Goal: Book appointment/travel/reservation

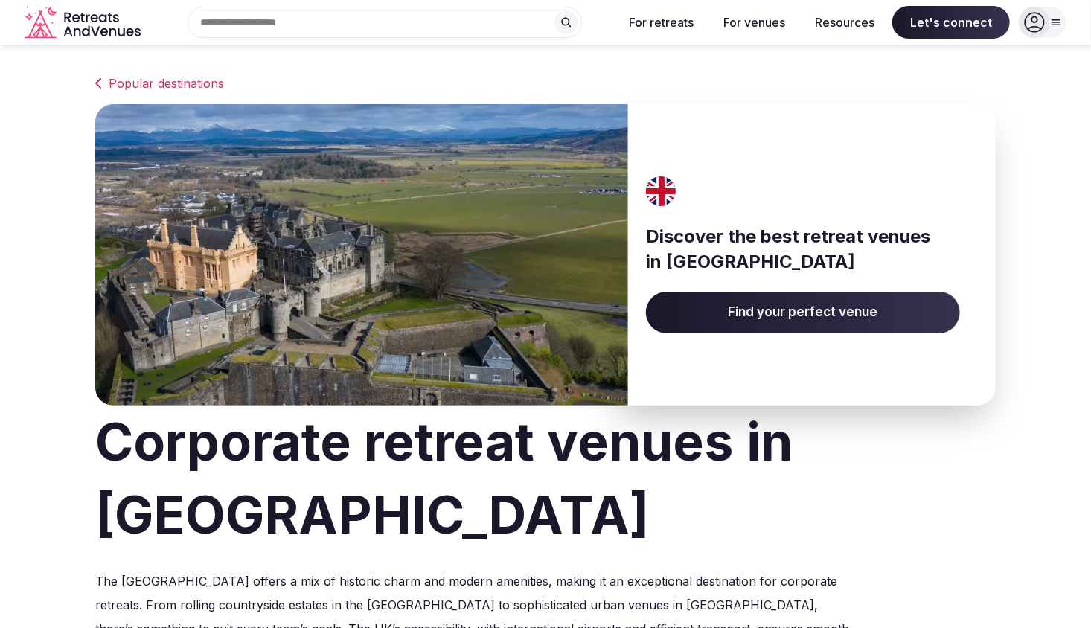
click at [843, 312] on span "Find your perfect venue" at bounding box center [803, 313] width 314 height 42
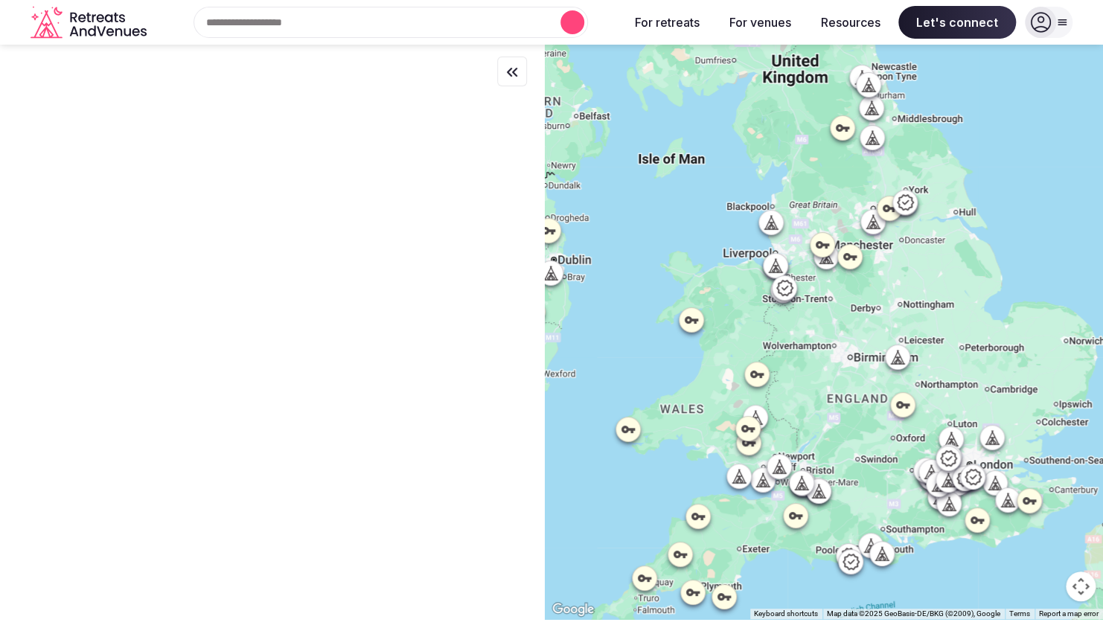
drag, startPoint x: 912, startPoint y: 438, endPoint x: 762, endPoint y: 339, distance: 179.4
click at [762, 339] on div at bounding box center [824, 332] width 558 height 575
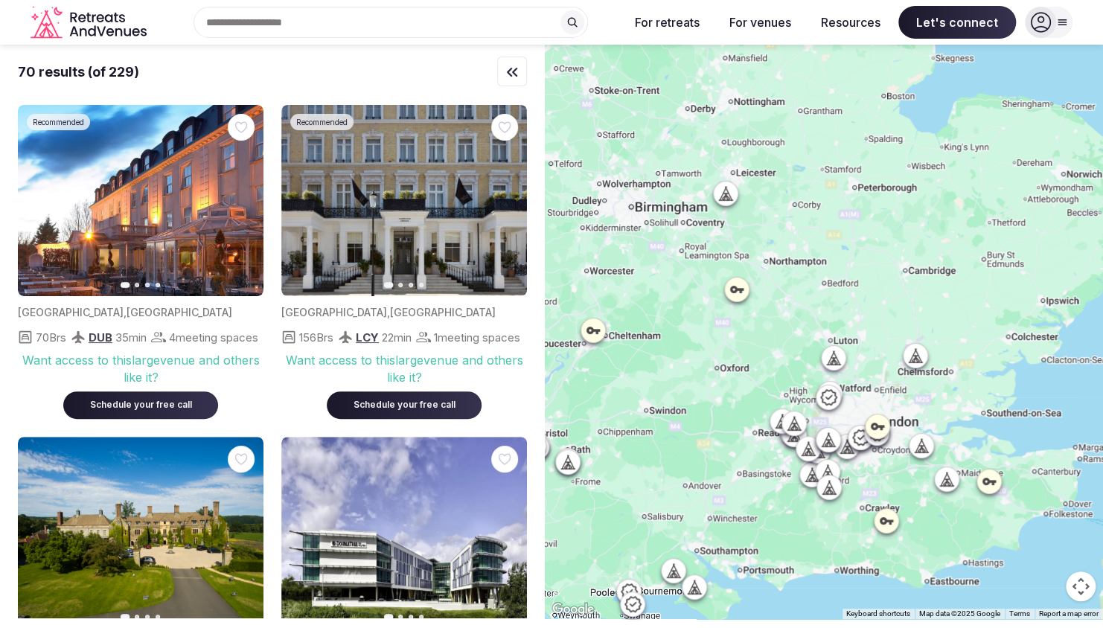
drag, startPoint x: 947, startPoint y: 447, endPoint x: 734, endPoint y: 375, distance: 224.6
click at [734, 375] on div at bounding box center [824, 332] width 558 height 575
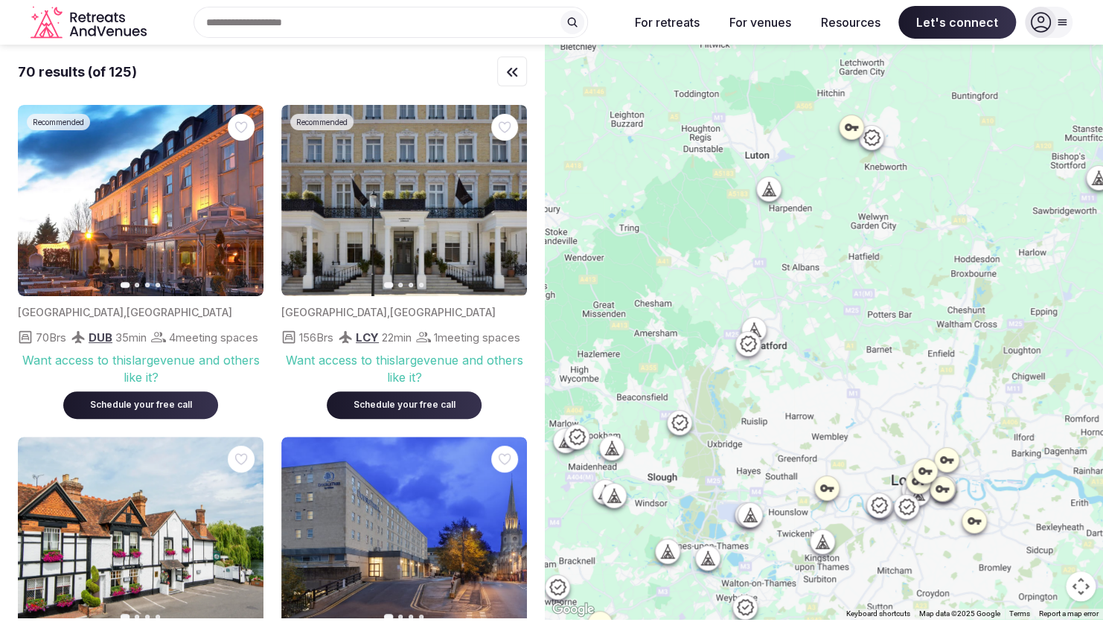
click at [686, 427] on icon at bounding box center [680, 423] width 18 height 18
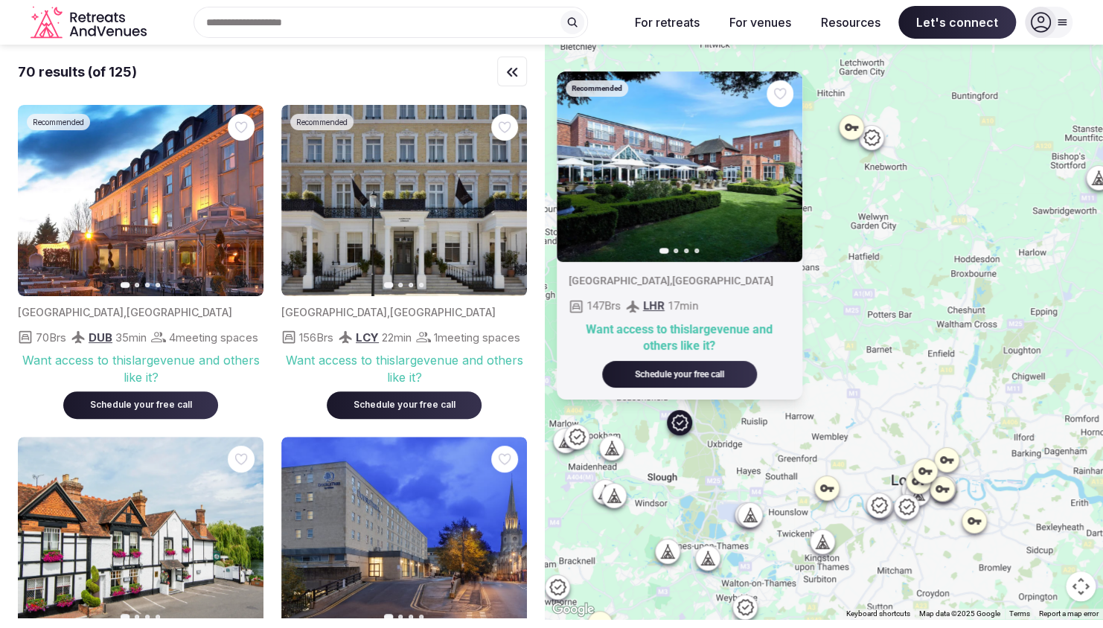
click at [781, 168] on icon "button" at bounding box center [782, 167] width 12 height 12
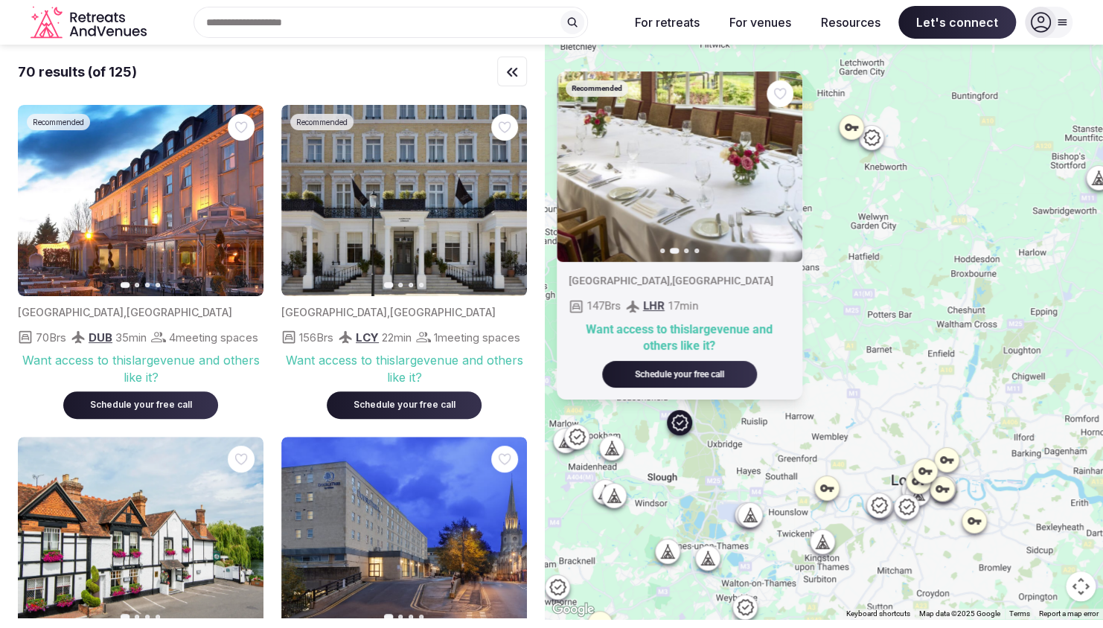
click at [781, 168] on icon "button" at bounding box center [782, 167] width 12 height 12
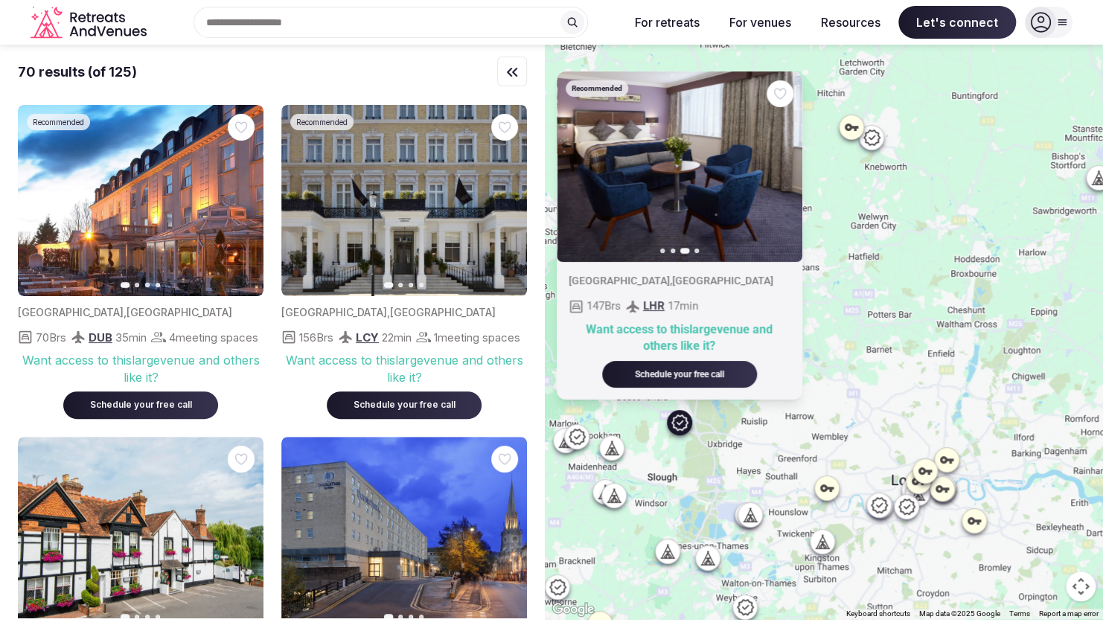
click at [781, 168] on icon "button" at bounding box center [782, 167] width 12 height 12
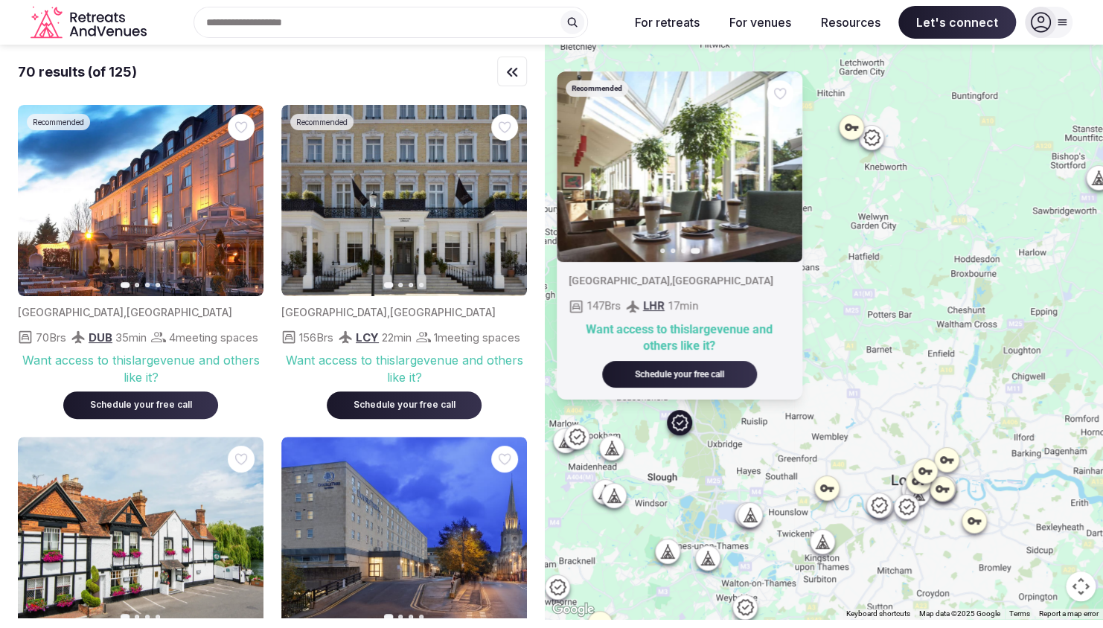
click at [835, 543] on div at bounding box center [823, 542] width 24 height 24
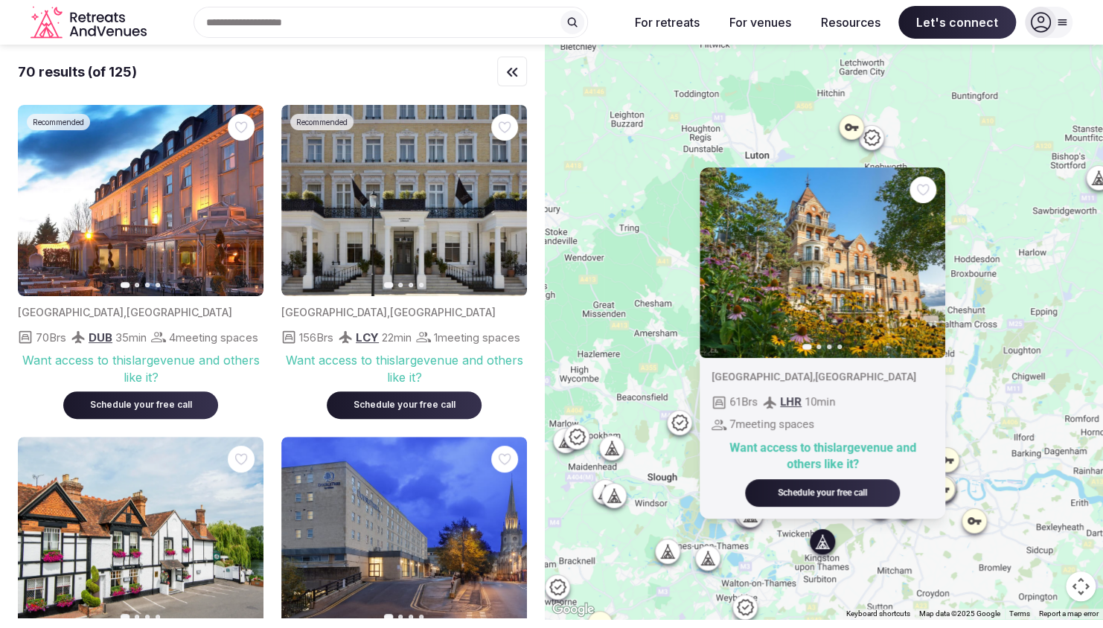
click at [931, 262] on icon "button" at bounding box center [925, 263] width 12 height 12
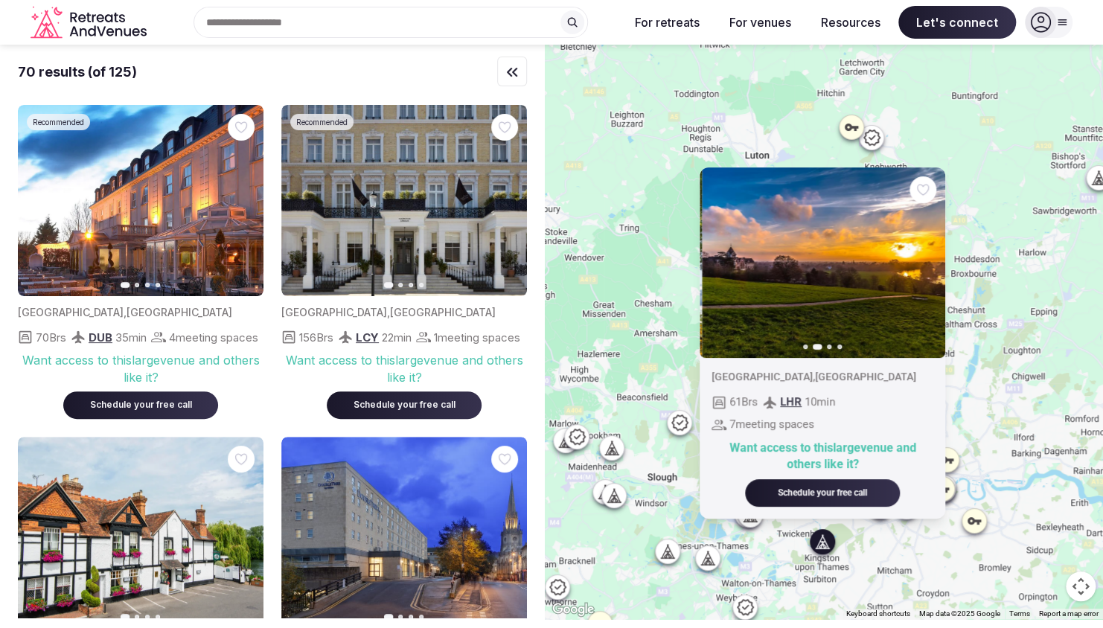
click at [931, 262] on icon "button" at bounding box center [925, 263] width 12 height 12
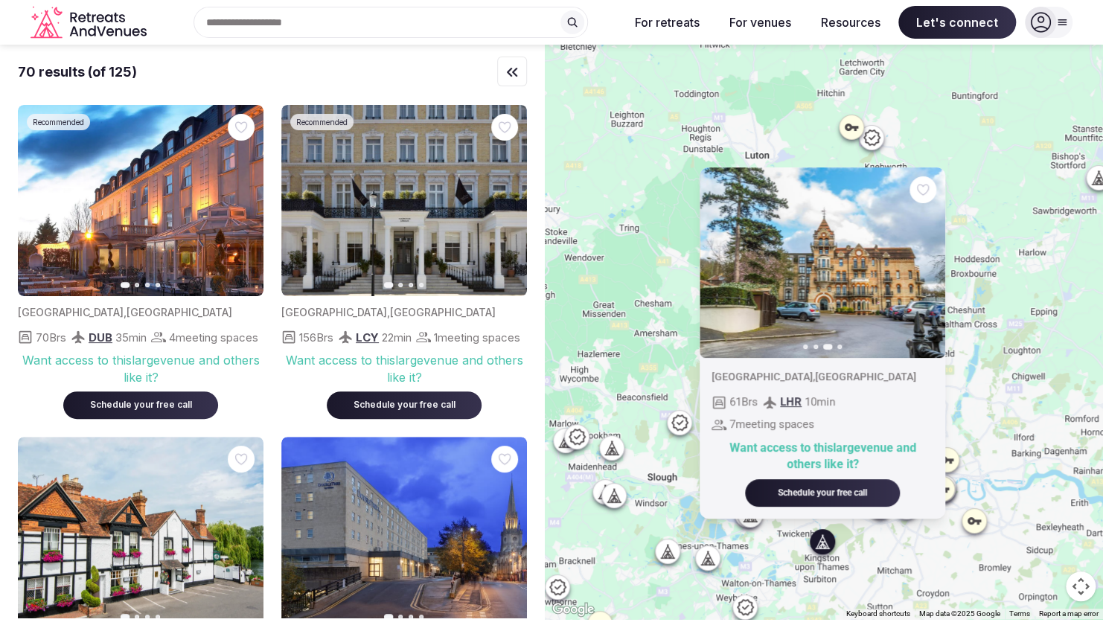
click at [931, 262] on icon "button" at bounding box center [925, 263] width 12 height 12
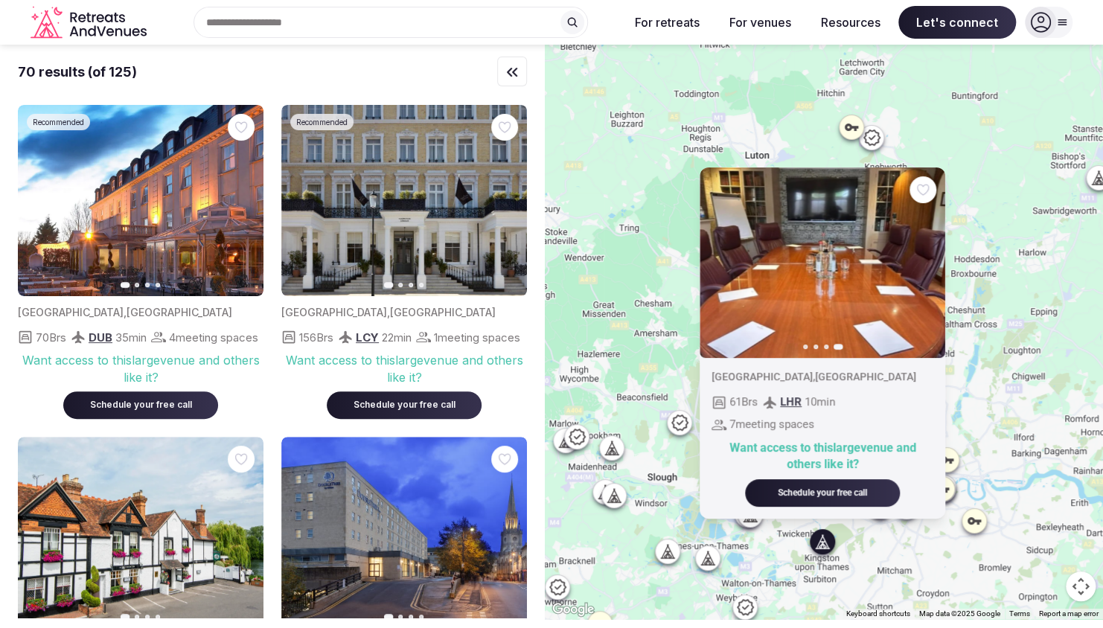
click at [918, 577] on div "Previous slide Next slide [GEOGRAPHIC_DATA] , [GEOGRAPHIC_DATA] 61 Brs LHR 10 m…" at bounding box center [824, 332] width 558 height 575
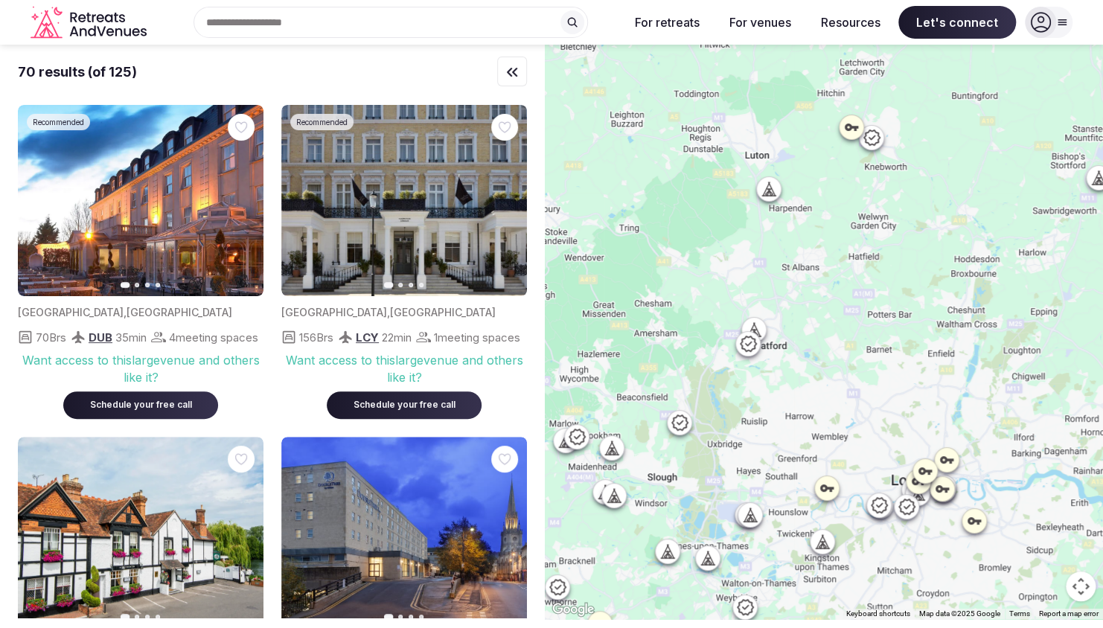
click at [753, 522] on icon at bounding box center [750, 522] width 13 height 0
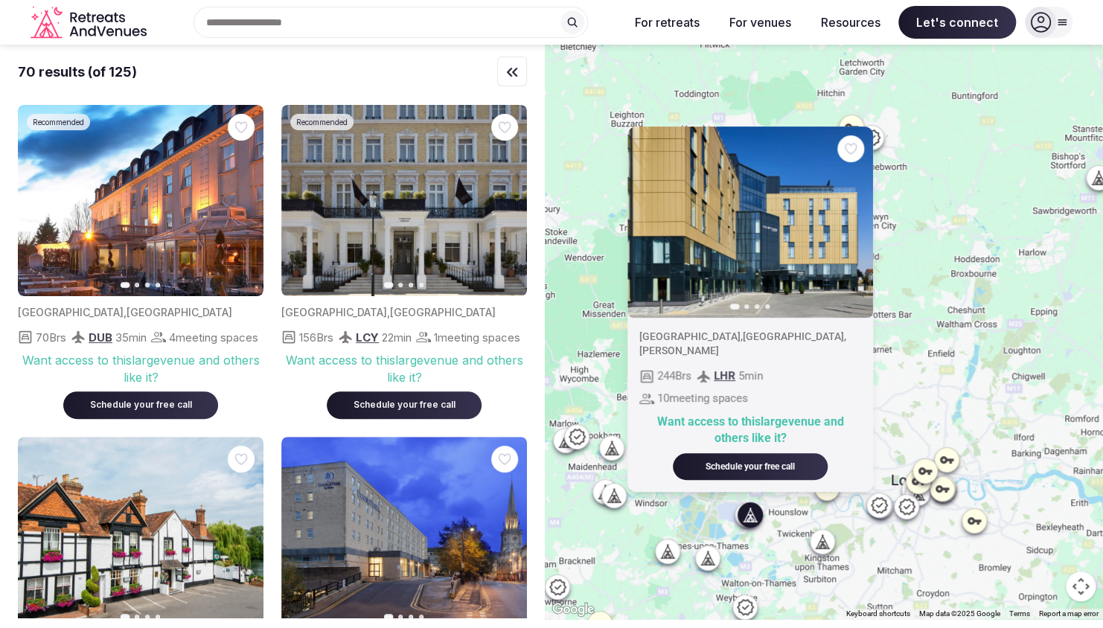
click at [717, 572] on div "Previous slide Next slide [GEOGRAPHIC_DATA] , [GEOGRAPHIC_DATA] , [PERSON_NAME]…" at bounding box center [824, 332] width 558 height 575
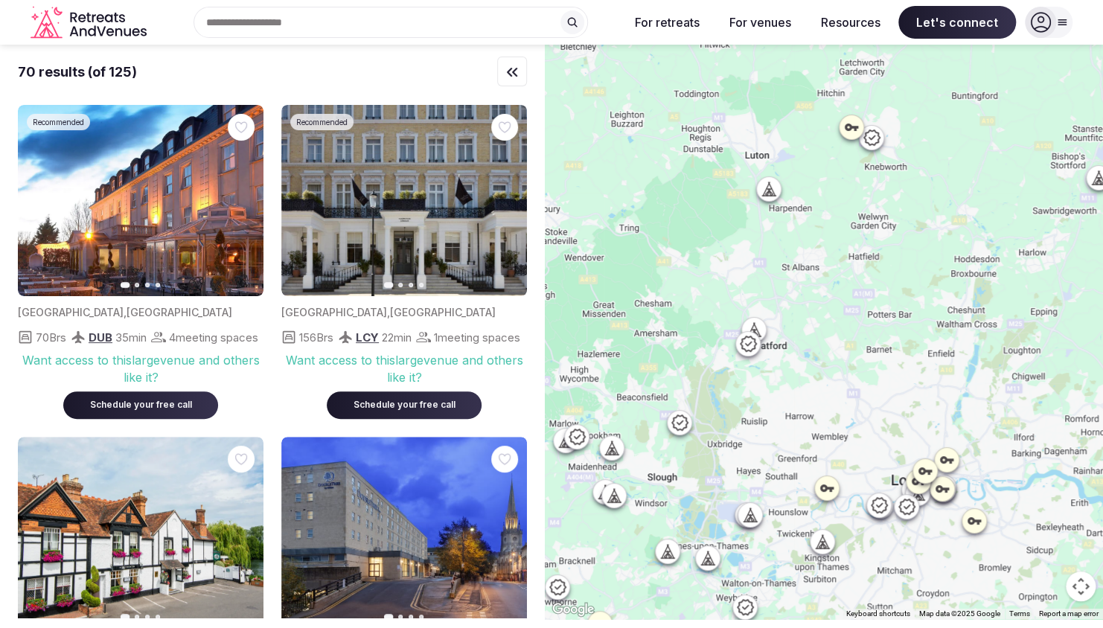
click at [714, 566] on div at bounding box center [708, 558] width 24 height 24
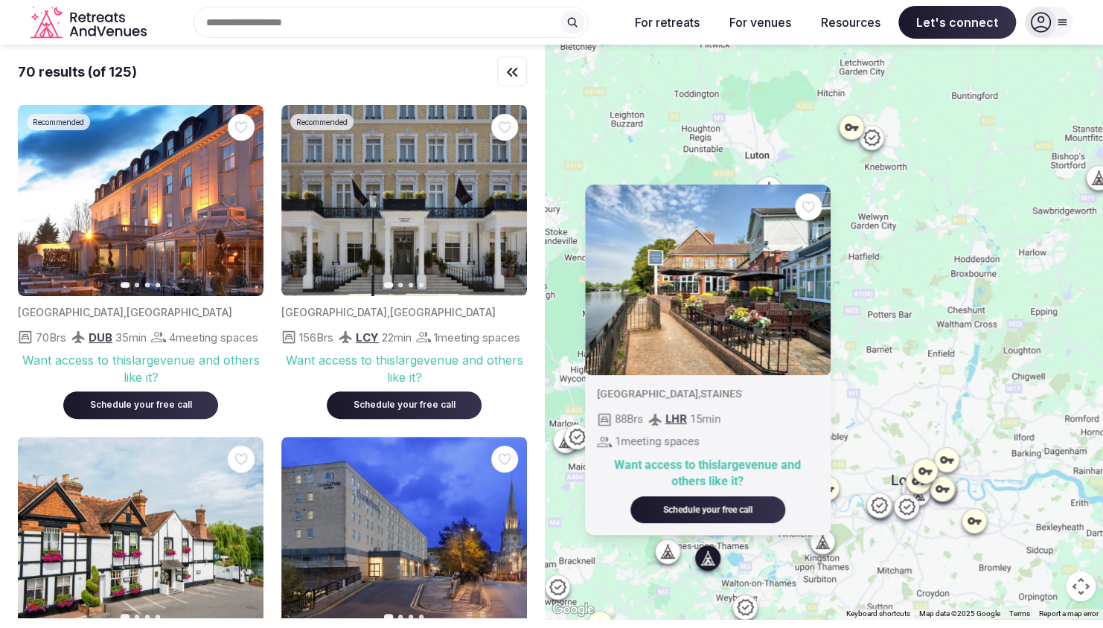
click at [671, 558] on icon at bounding box center [667, 558] width 13 height 0
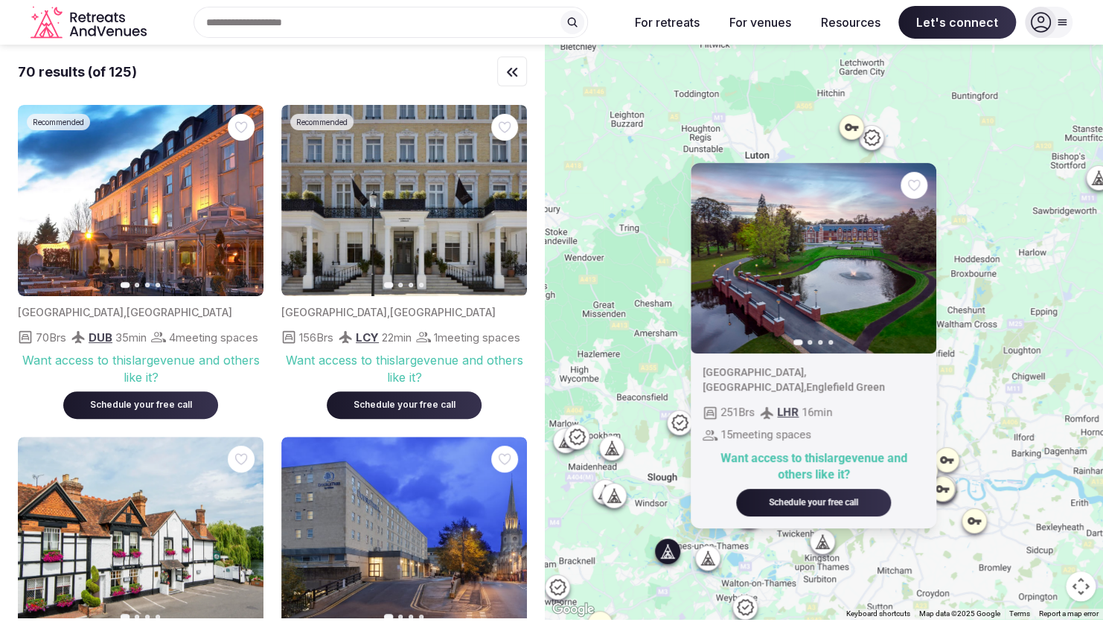
click at [754, 604] on icon at bounding box center [745, 608] width 18 height 18
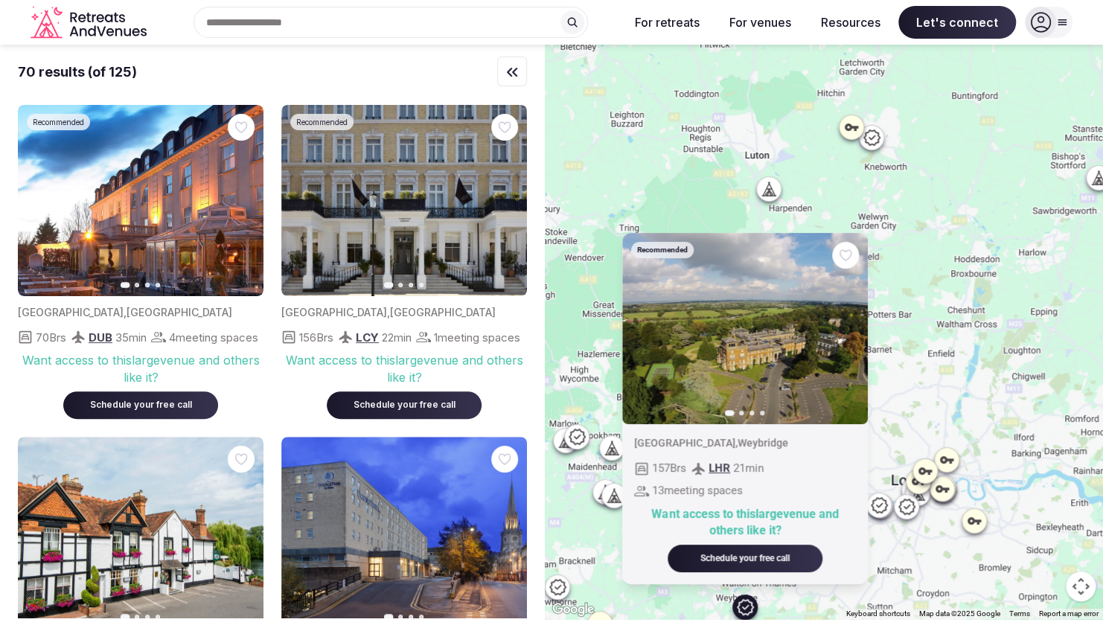
click at [718, 606] on div "Recommended Previous slide Next slide [GEOGRAPHIC_DATA] , [GEOGRAPHIC_DATA] 157…" at bounding box center [824, 332] width 558 height 575
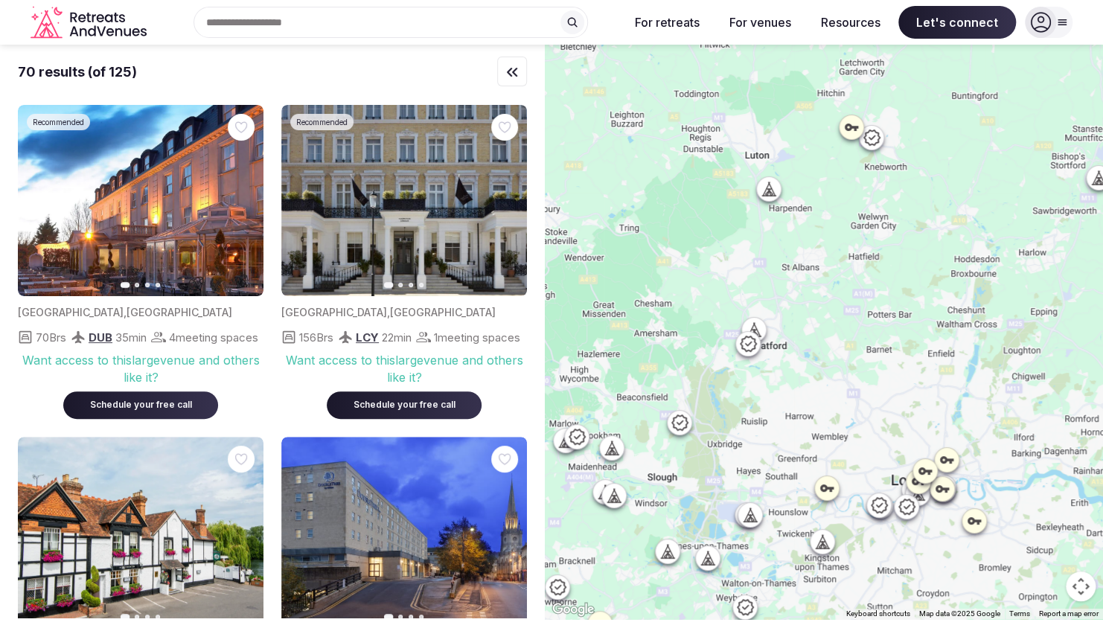
click at [671, 557] on icon at bounding box center [670, 555] width 4 height 5
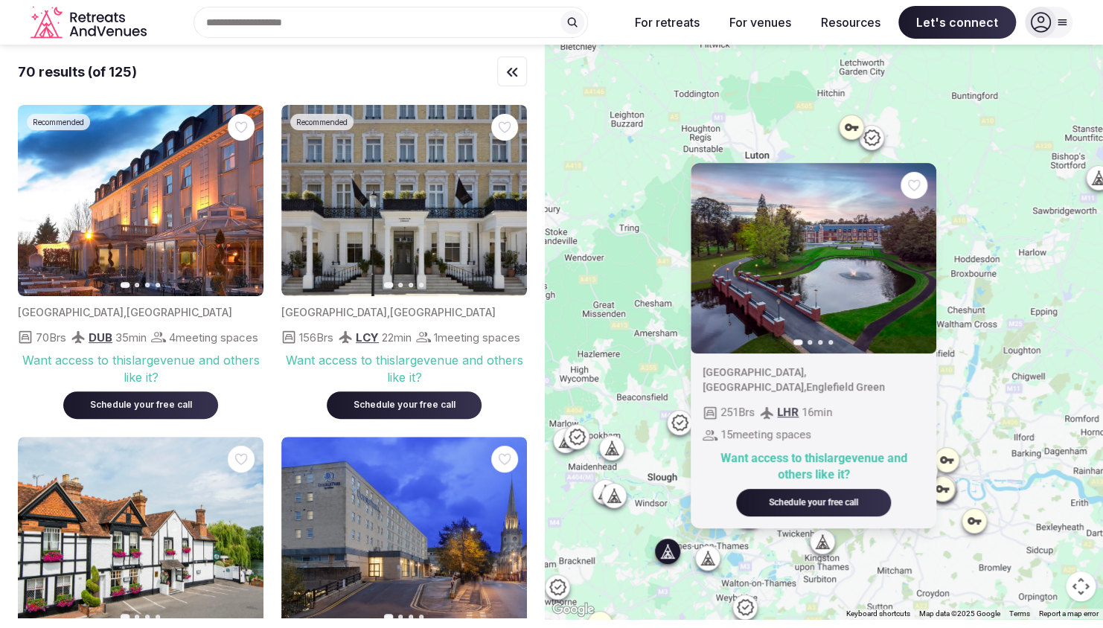
click at [919, 264] on icon "button" at bounding box center [916, 258] width 6 height 10
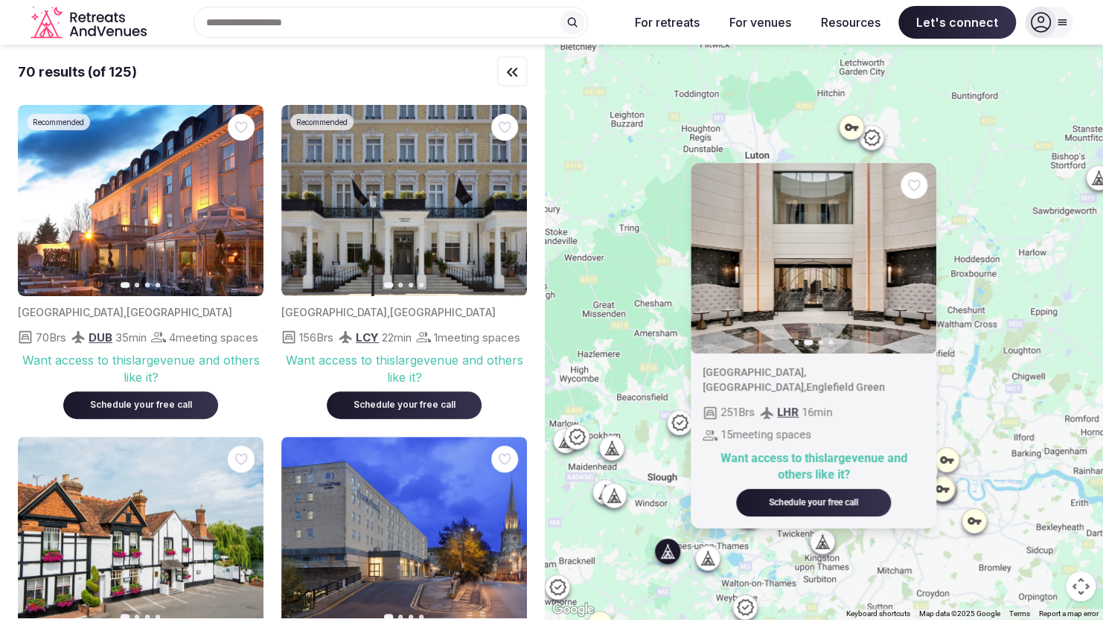
click at [919, 264] on icon "button" at bounding box center [916, 258] width 6 height 10
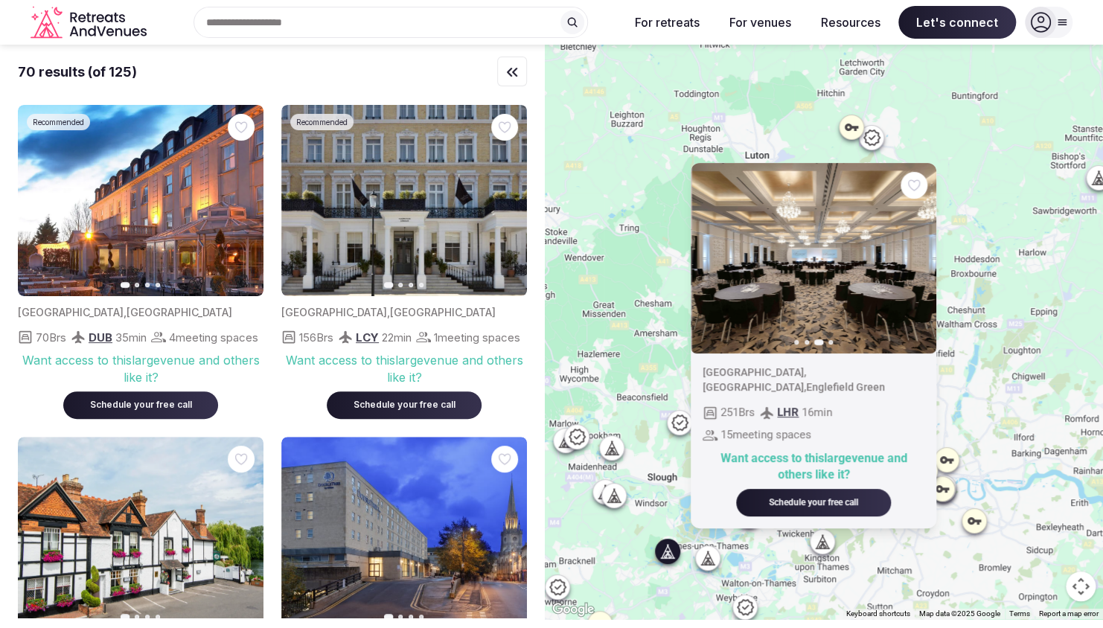
click at [919, 264] on icon "button" at bounding box center [916, 258] width 6 height 10
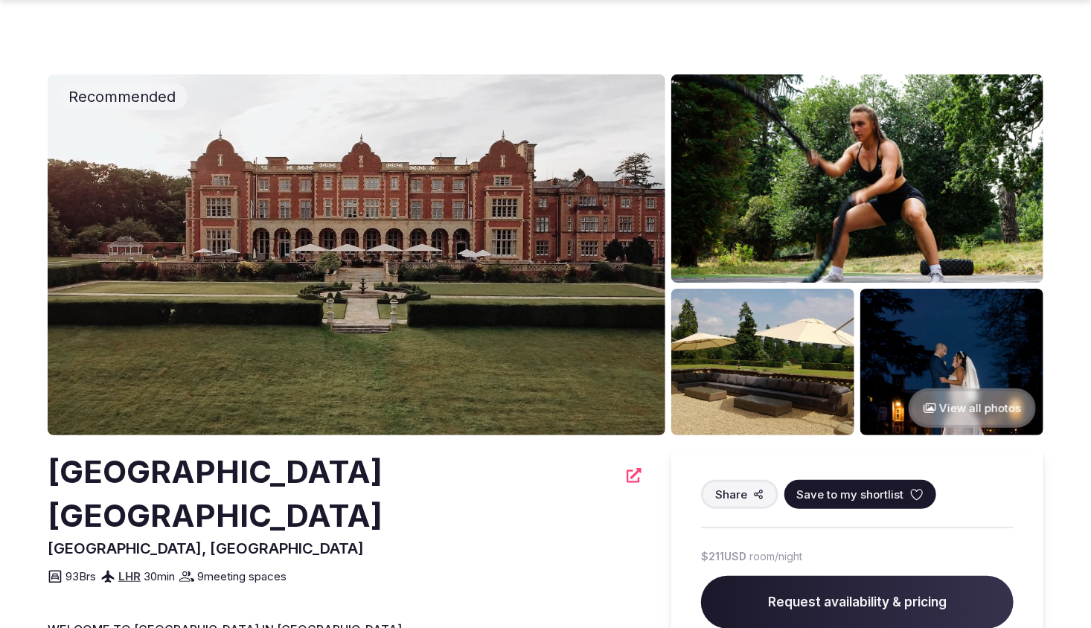
scroll to position [77, 0]
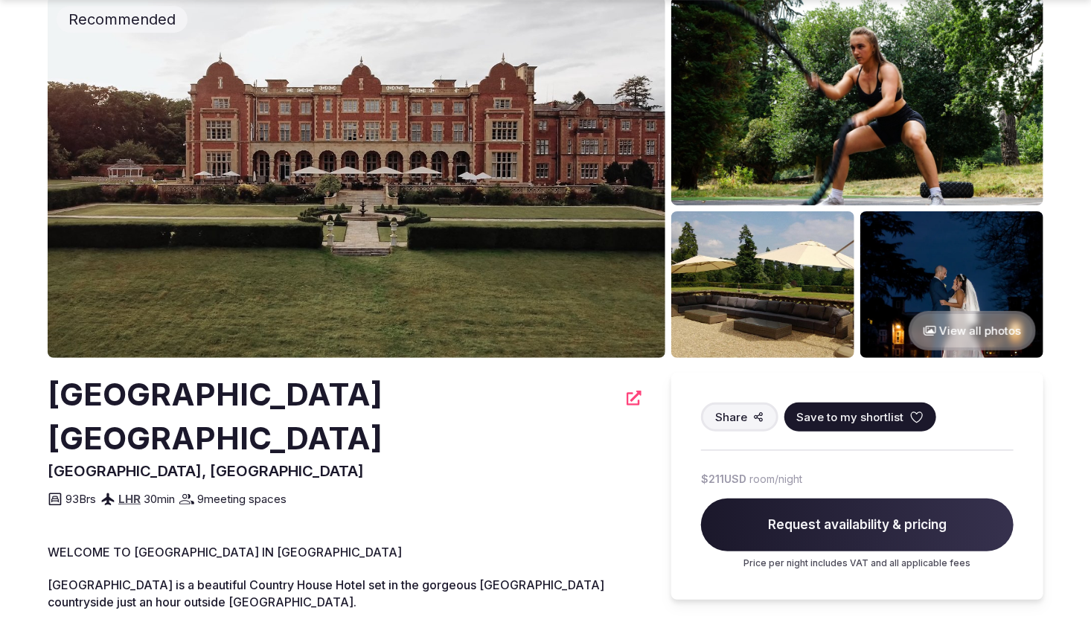
click at [1000, 339] on button "View all photos" at bounding box center [972, 330] width 127 height 39
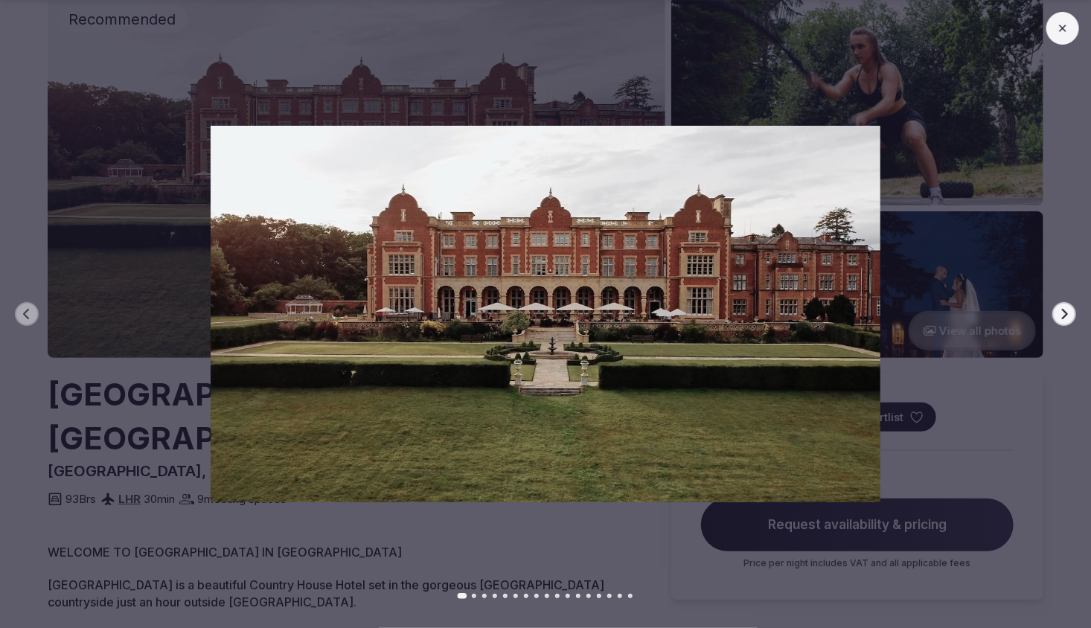
click at [1060, 316] on icon "button" at bounding box center [1065, 314] width 12 height 12
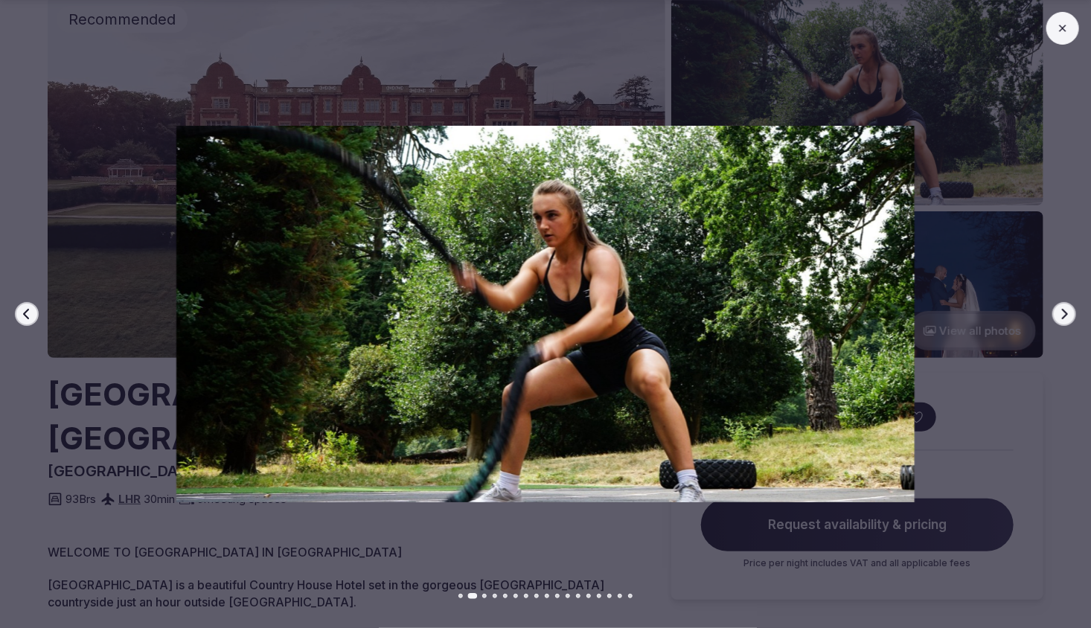
click at [1060, 316] on icon "button" at bounding box center [1065, 314] width 12 height 12
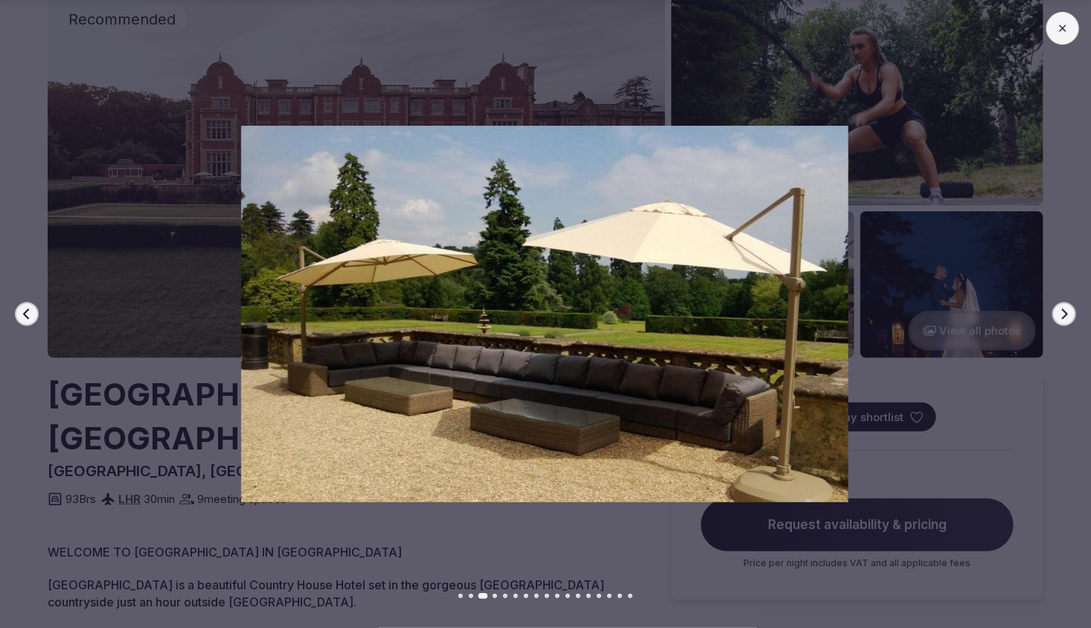
click at [1060, 316] on icon "button" at bounding box center [1065, 314] width 12 height 12
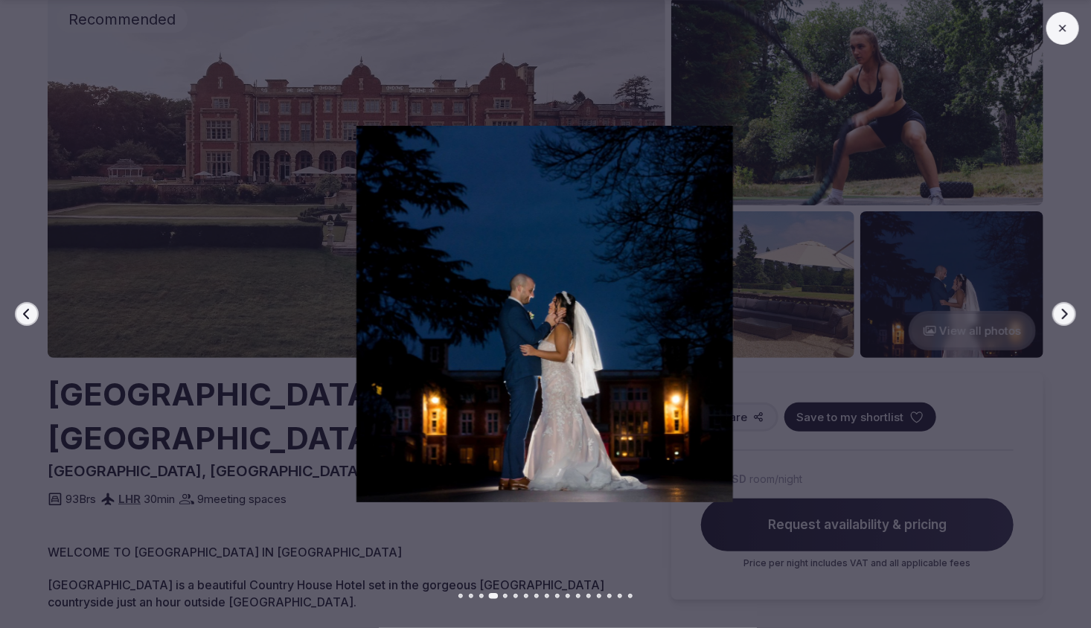
click at [1060, 316] on icon "button" at bounding box center [1065, 314] width 12 height 12
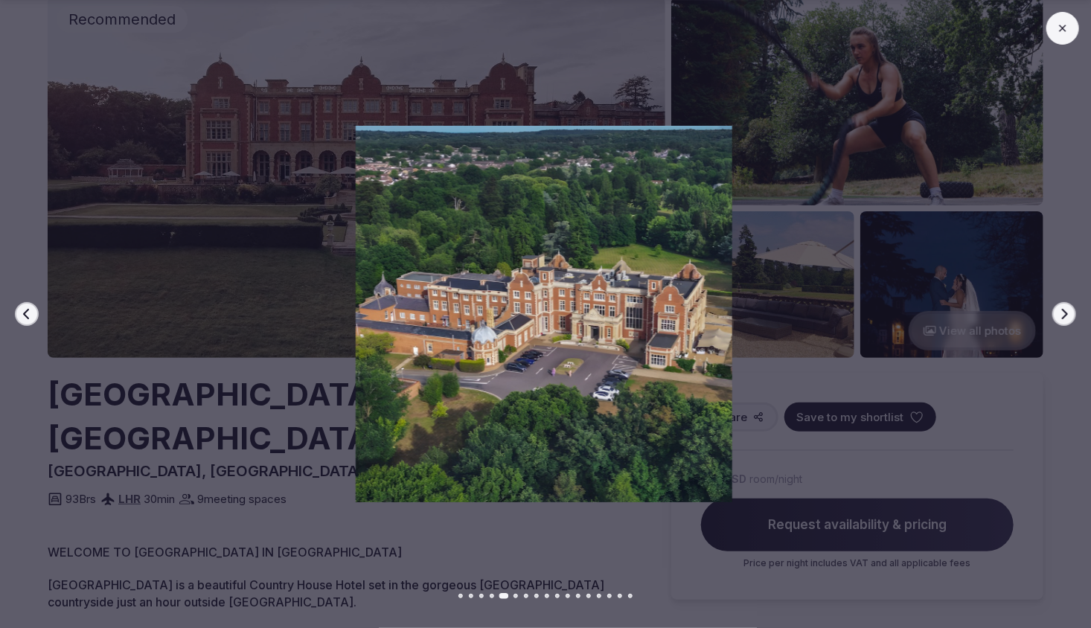
click at [33, 314] on button "Previous slide" at bounding box center [27, 314] width 24 height 24
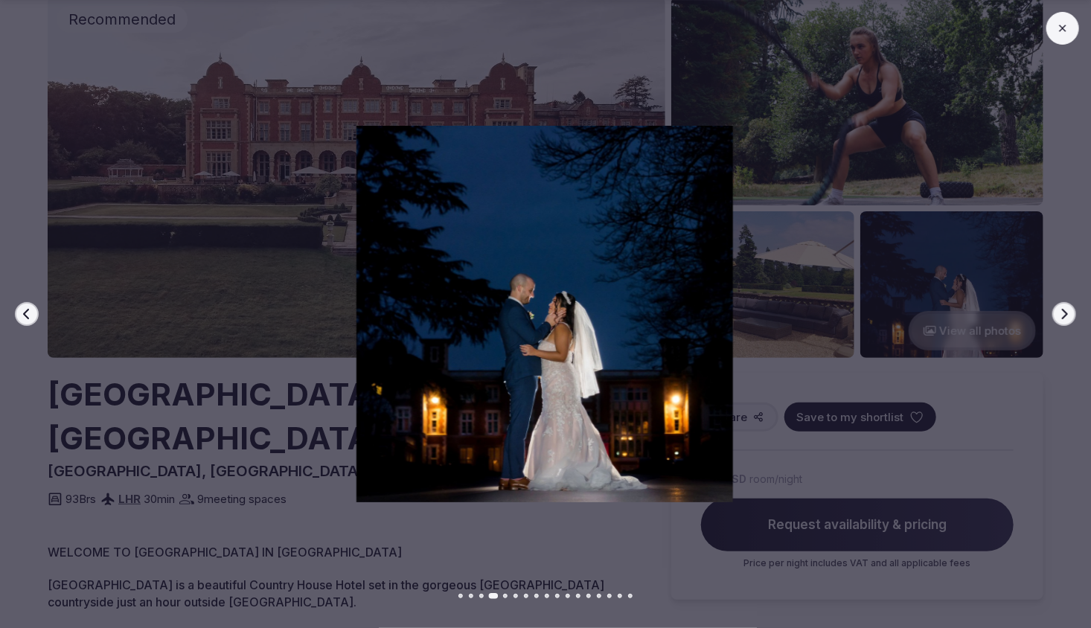
click at [1062, 315] on icon "button" at bounding box center [1065, 314] width 12 height 12
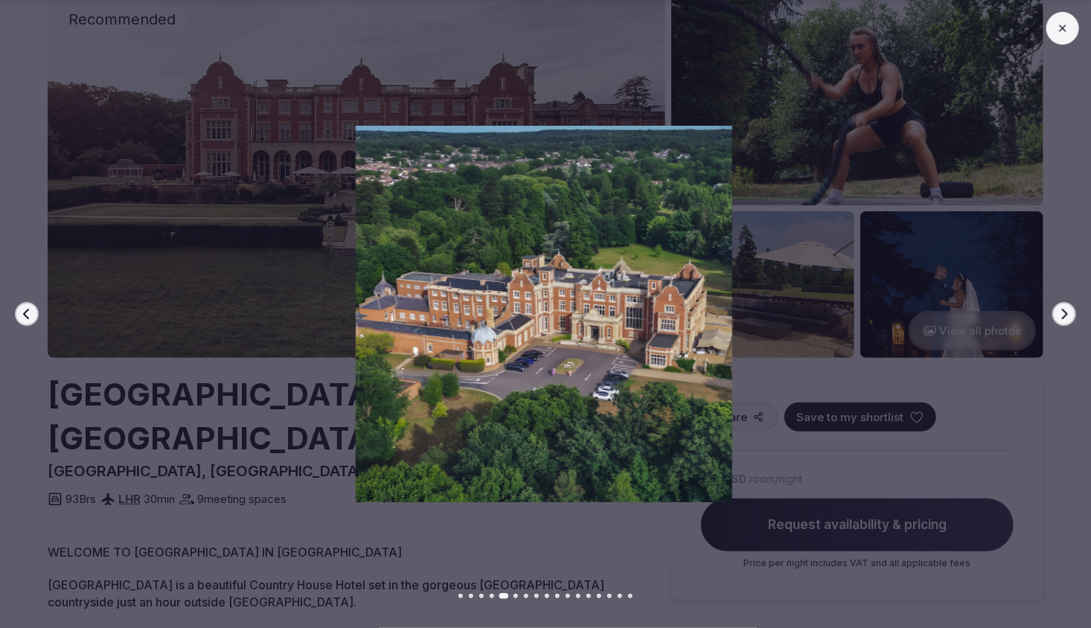
click at [1062, 315] on icon "button" at bounding box center [1065, 314] width 12 height 12
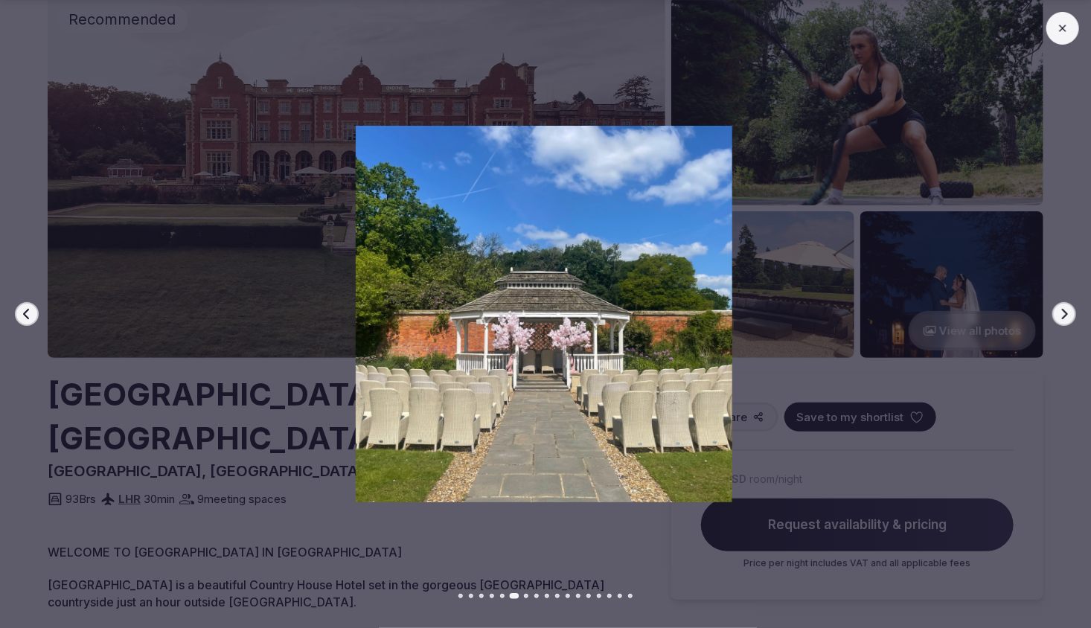
click at [1062, 315] on icon "button" at bounding box center [1065, 314] width 12 height 12
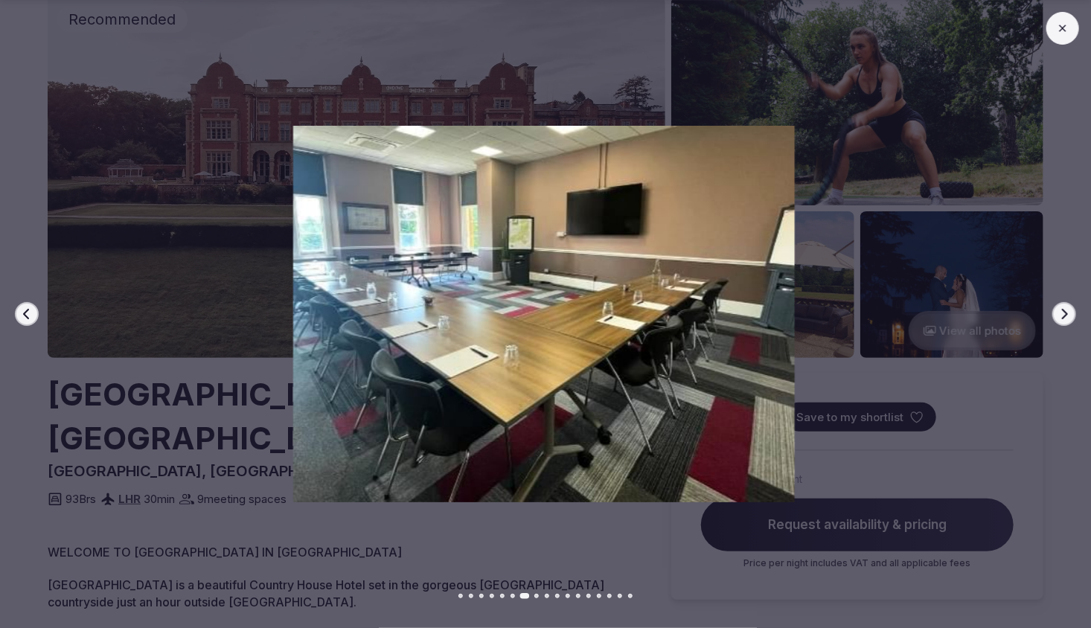
click at [1062, 315] on icon "button" at bounding box center [1065, 314] width 12 height 12
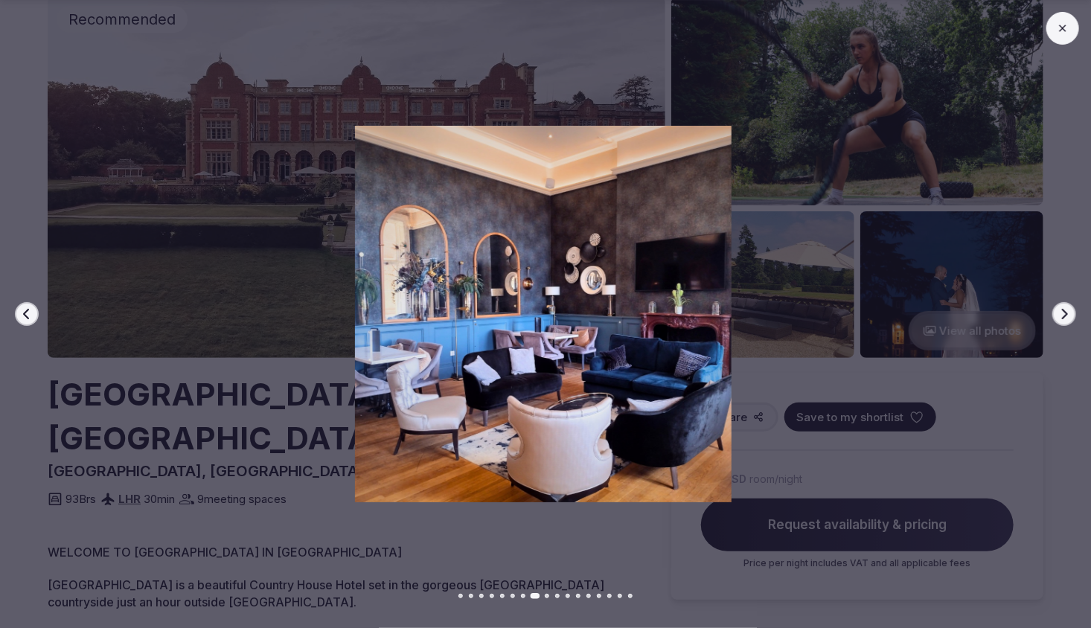
click at [1062, 315] on icon "button" at bounding box center [1065, 314] width 12 height 12
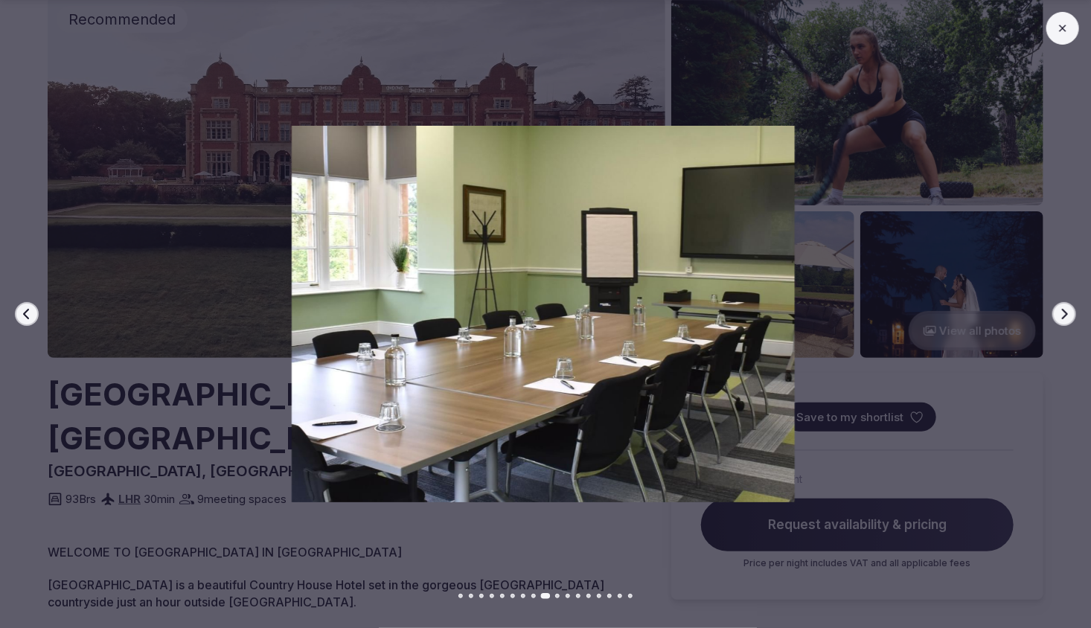
click at [1062, 315] on icon "button" at bounding box center [1065, 314] width 12 height 12
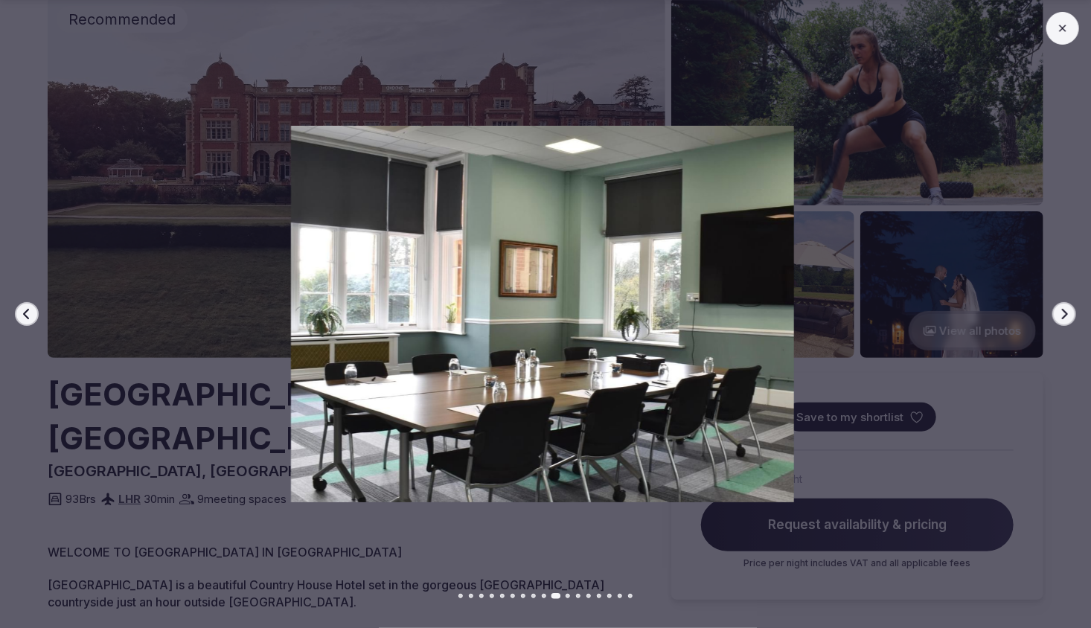
click at [1062, 315] on icon "button" at bounding box center [1065, 314] width 12 height 12
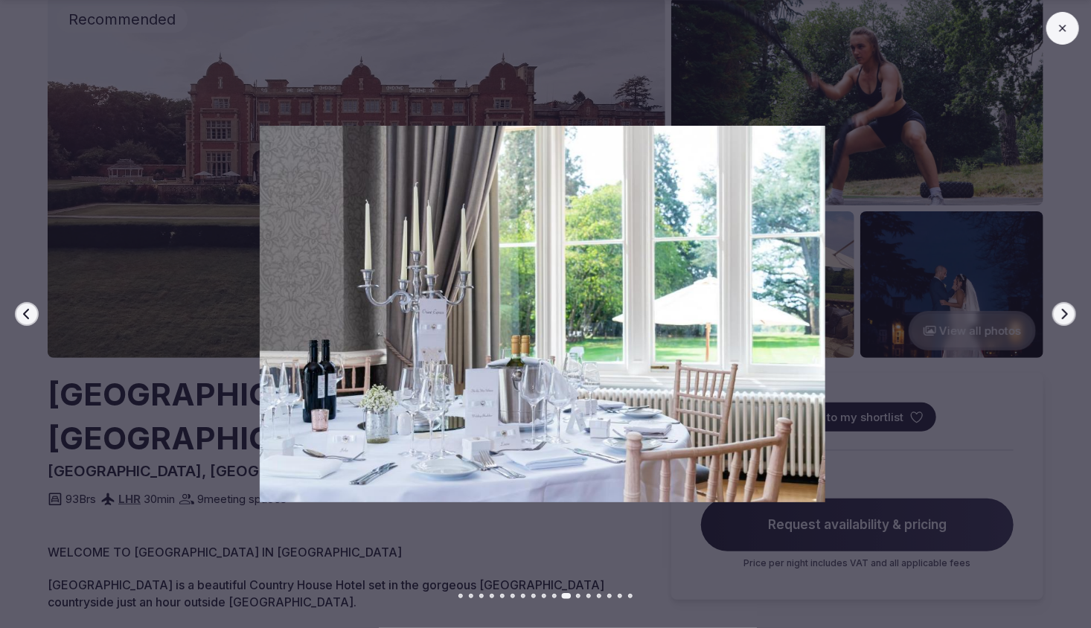
click at [1062, 315] on icon "button" at bounding box center [1065, 314] width 12 height 12
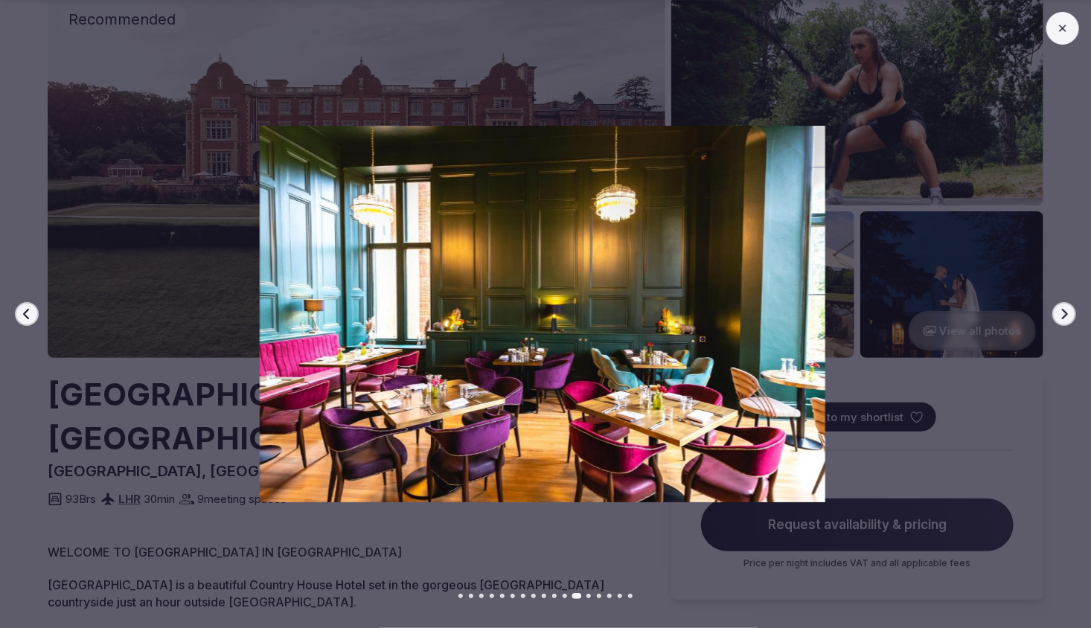
click at [1062, 315] on icon "button" at bounding box center [1065, 314] width 12 height 12
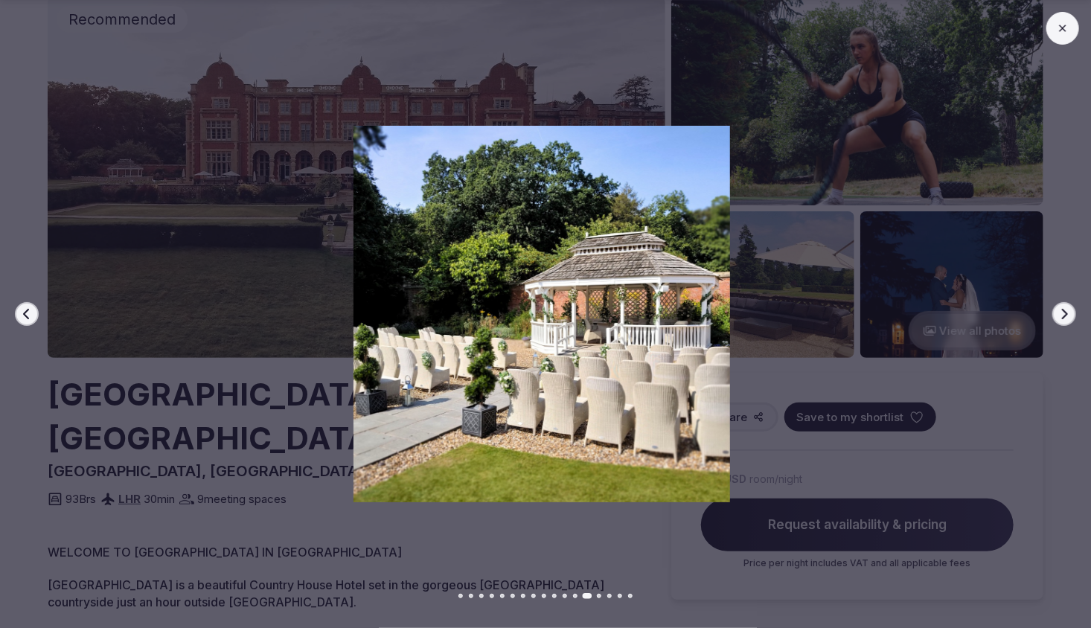
click at [1062, 315] on icon "button" at bounding box center [1065, 314] width 12 height 12
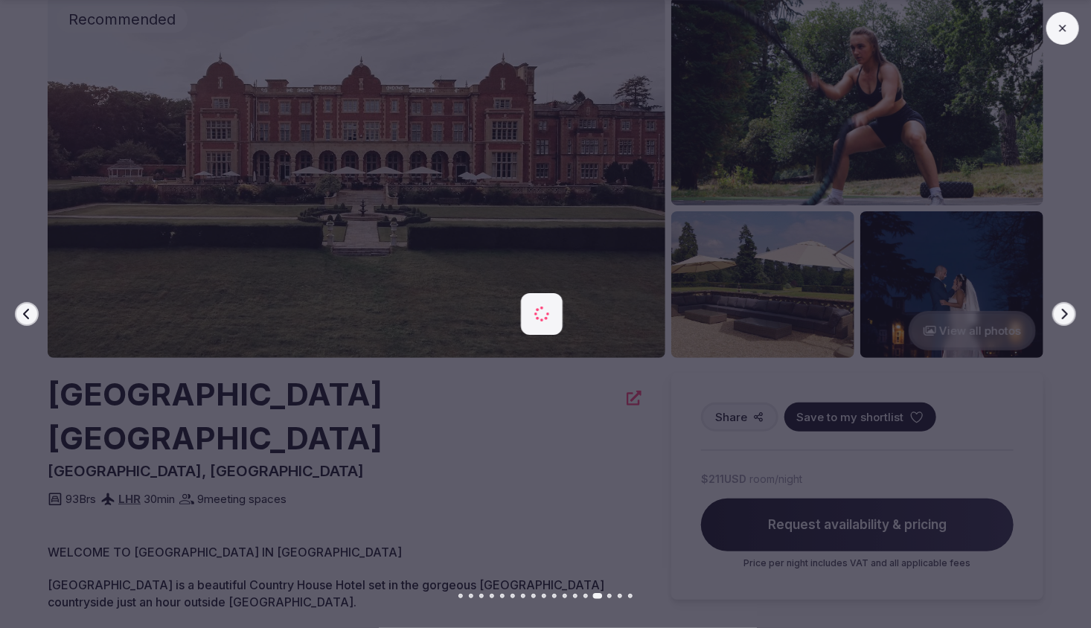
click at [1062, 315] on icon "button" at bounding box center [1065, 314] width 12 height 12
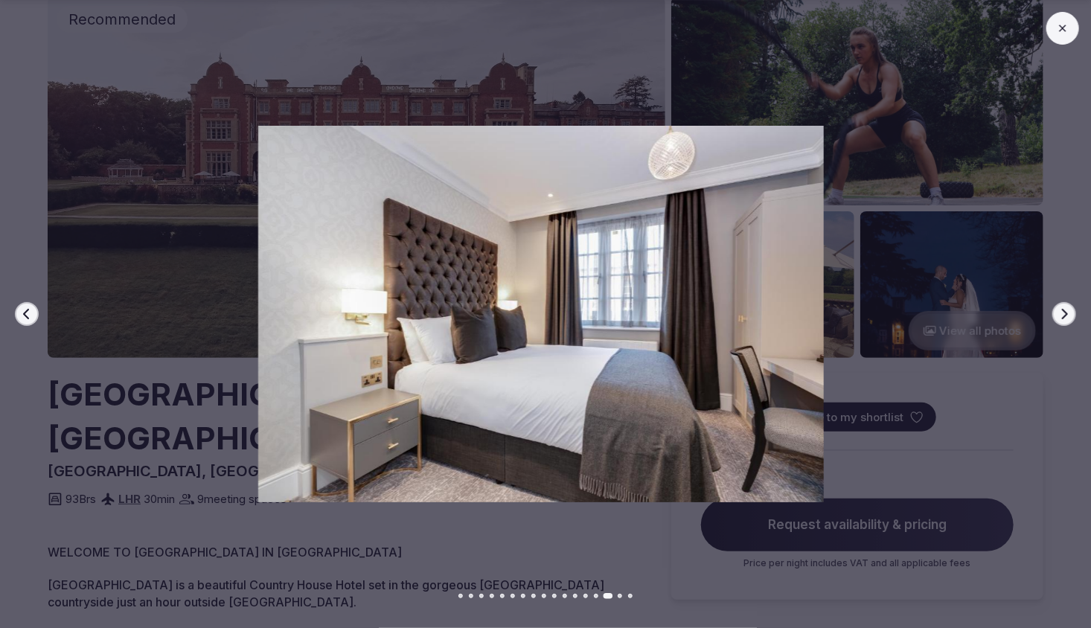
click at [1062, 315] on icon "button" at bounding box center [1065, 314] width 12 height 12
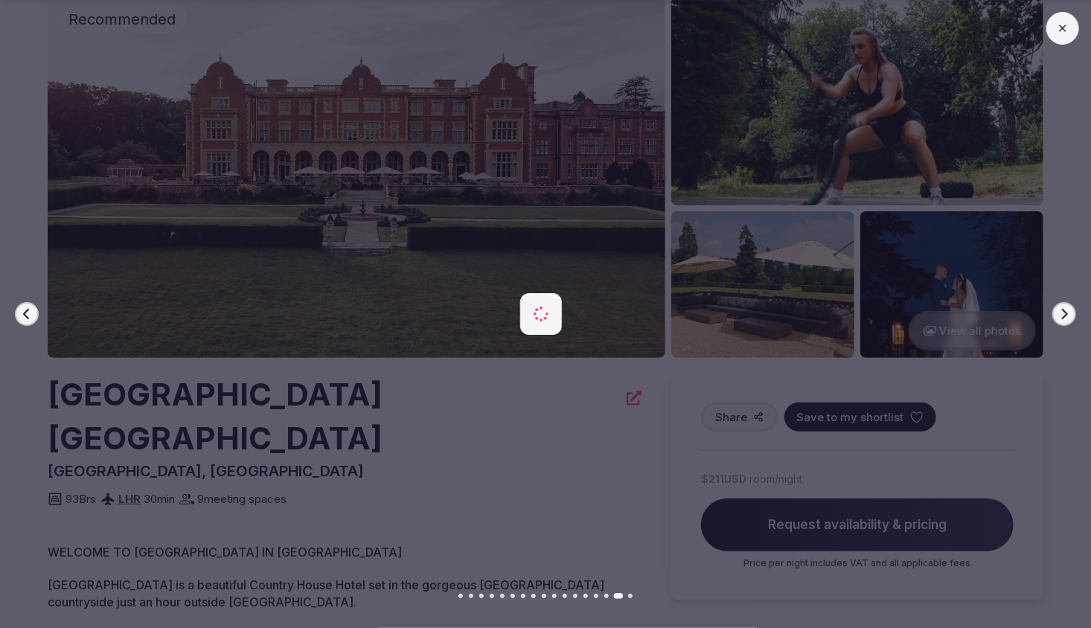
click at [1062, 315] on icon "button" at bounding box center [1065, 314] width 12 height 12
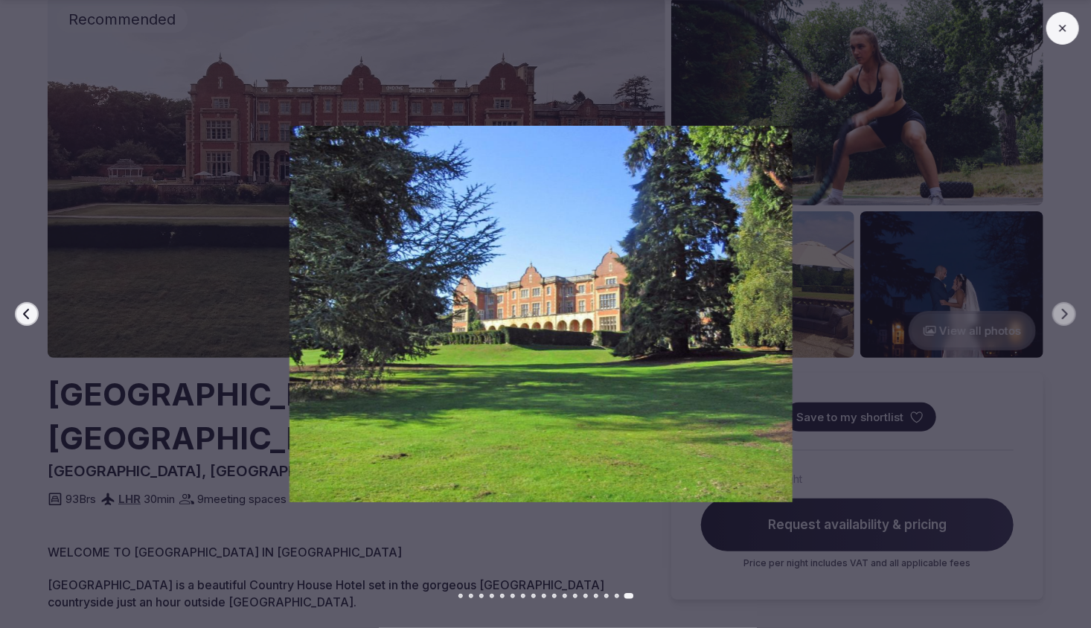
click at [1073, 32] on button at bounding box center [1063, 28] width 33 height 33
